Goal: Task Accomplishment & Management: Use online tool/utility

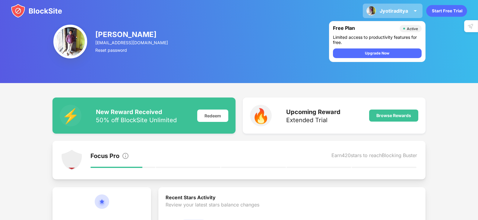
click at [398, 15] on div "[PERSON_NAME] [PERSON_NAME] View Account Insights Premium Rewards Settings Supp…" at bounding box center [393, 11] width 60 height 14
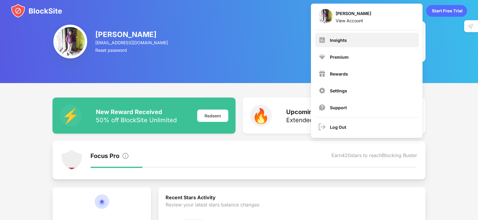
click at [344, 43] on div "Insights" at bounding box center [367, 40] width 104 height 14
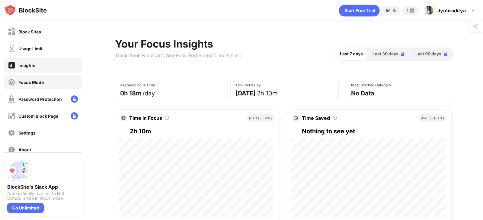
click at [55, 81] on div "Focus Mode" at bounding box center [43, 82] width 78 height 14
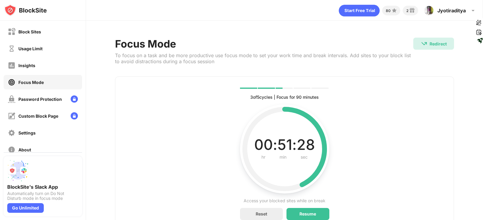
scroll to position [29, 0]
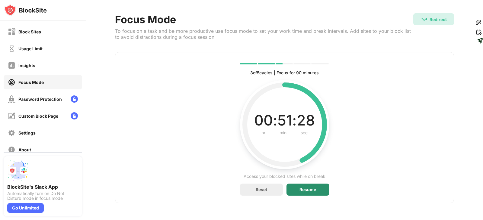
click at [299, 188] on div "Resume" at bounding box center [307, 190] width 17 height 5
